Goal: Task Accomplishment & Management: Use online tool/utility

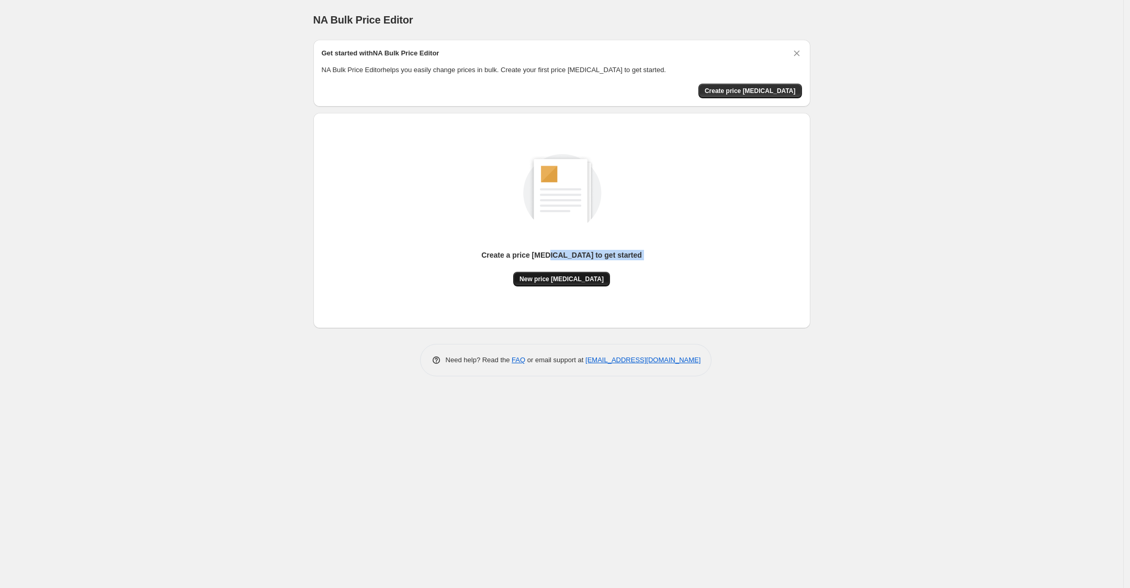
click at [561, 275] on div "Create a price change job to get started New price change job" at bounding box center [561, 268] width 161 height 37
click at [561, 275] on span "New price change job" at bounding box center [561, 279] width 84 height 8
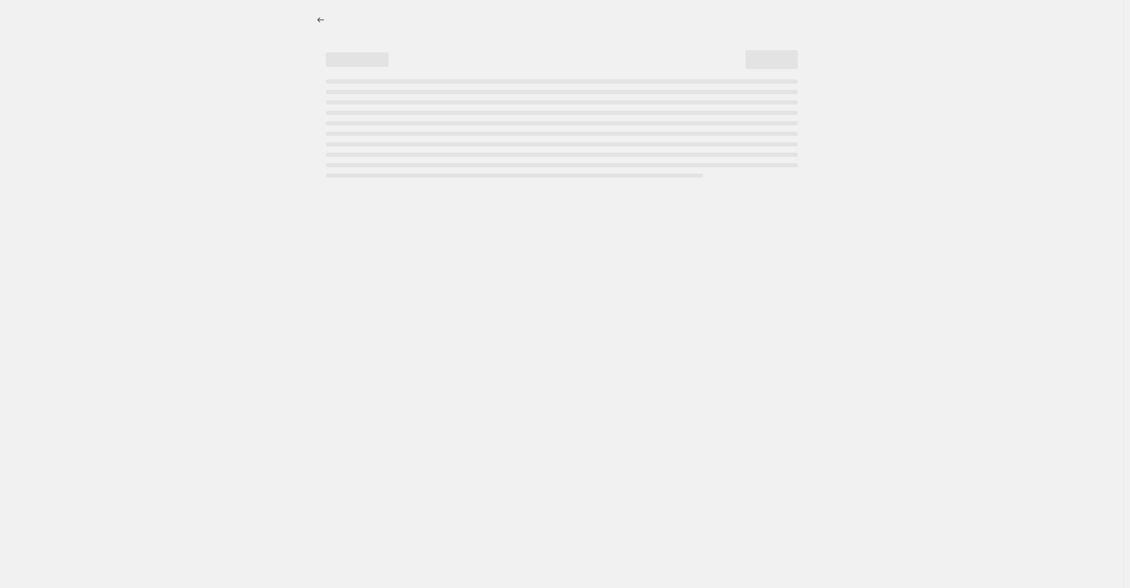
select select "percentage"
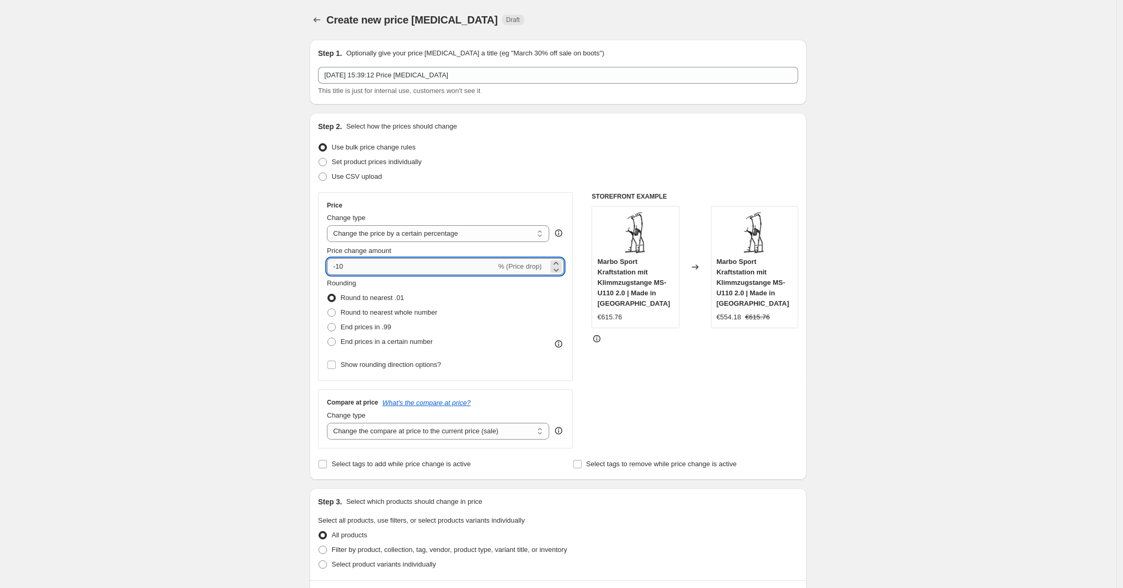
click at [464, 263] on input "-10" at bounding box center [411, 266] width 169 height 17
type input "-1"
type input "-25"
click at [563, 178] on div "Use CSV upload" at bounding box center [558, 176] width 480 height 15
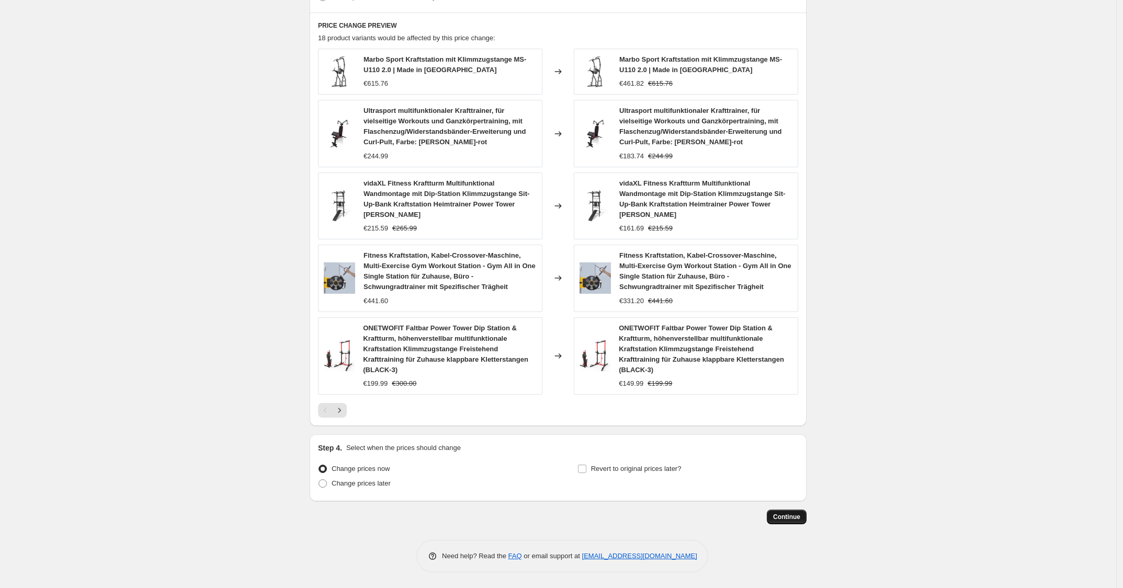
click at [797, 510] on button "Continue" at bounding box center [787, 517] width 40 height 15
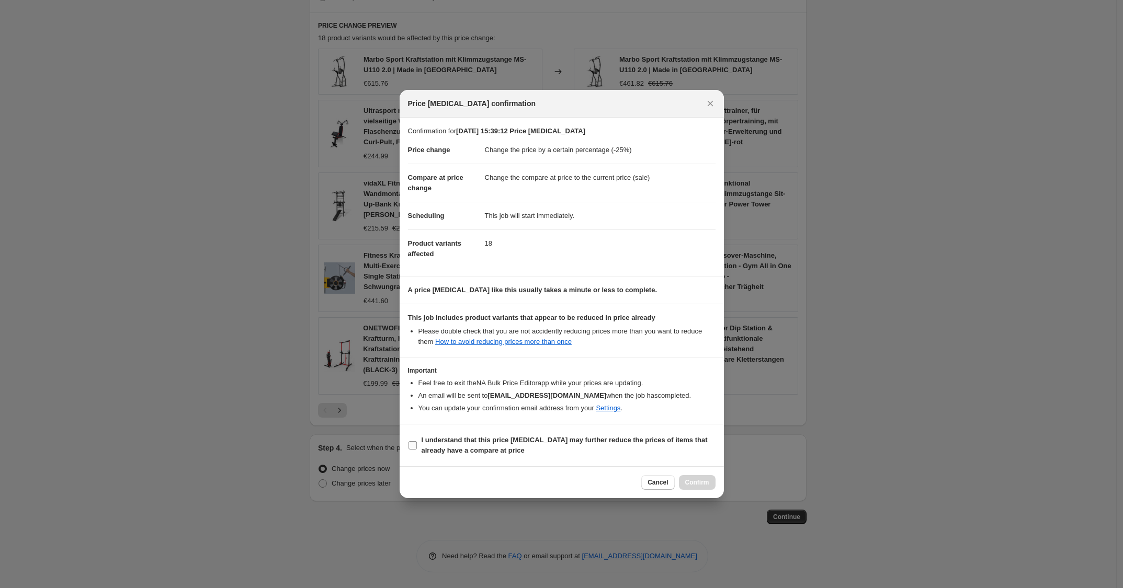
click at [645, 446] on span "I understand that this price change job may further reduce the prices of items …" at bounding box center [569, 445] width 294 height 21
click at [417, 446] on input "I understand that this price change job may further reduce the prices of items …" at bounding box center [412, 445] width 8 height 8
checkbox input "true"
click at [702, 487] on span "Confirm" at bounding box center [697, 483] width 24 height 8
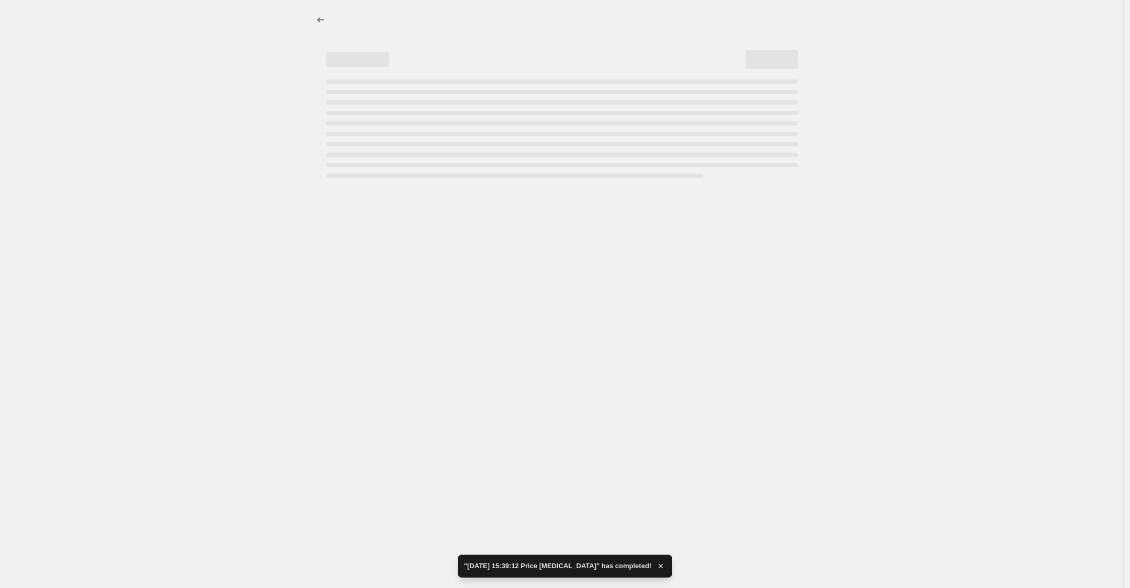
select select "percentage"
